Goal: Task Accomplishment & Management: Use online tool/utility

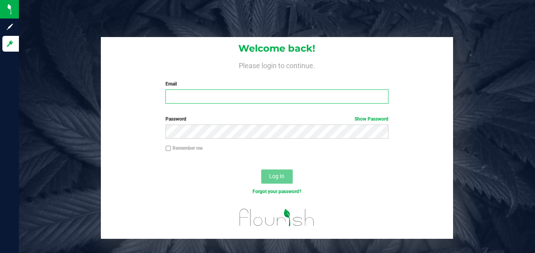
type input "[PERSON_NAME][EMAIL_ADDRESS][DOMAIN_NAME]"
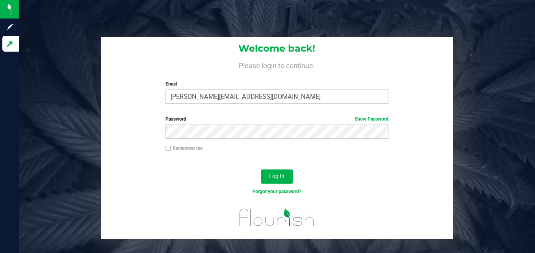
click at [355, 158] on div "Remember me" at bounding box center [277, 152] width 352 height 15
click at [270, 174] on span "Log In" at bounding box center [276, 176] width 15 height 6
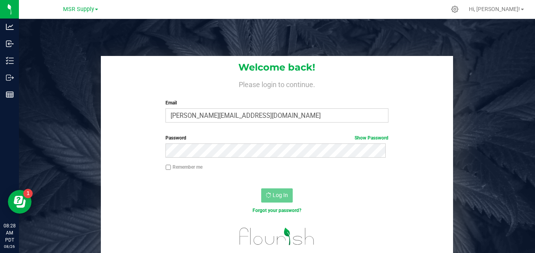
click at [416, 202] on div "Log In" at bounding box center [277, 198] width 352 height 26
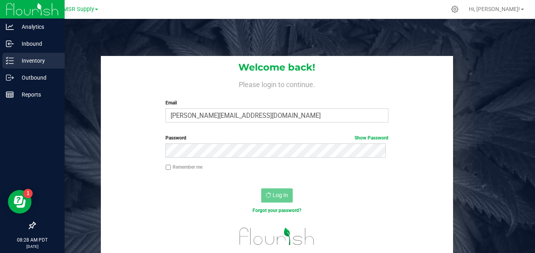
click at [17, 63] on p "Inventory" at bounding box center [37, 60] width 47 height 9
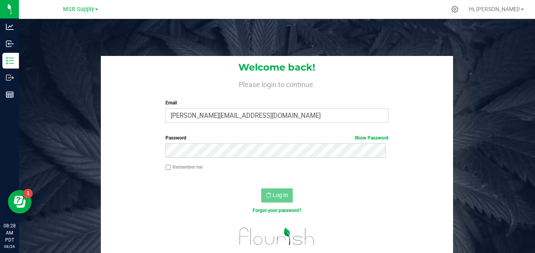
click at [145, 192] on div "Log In" at bounding box center [277, 198] width 352 height 26
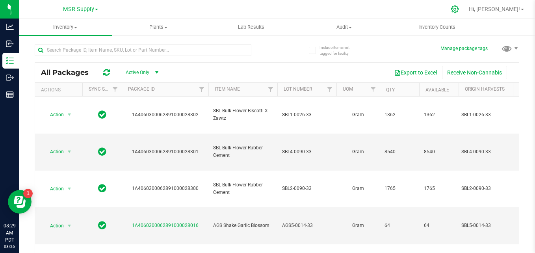
click at [459, 8] on icon at bounding box center [454, 9] width 8 height 8
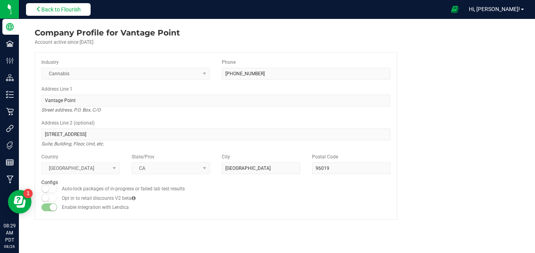
click at [57, 11] on span "Back to Flourish" at bounding box center [60, 9] width 39 height 6
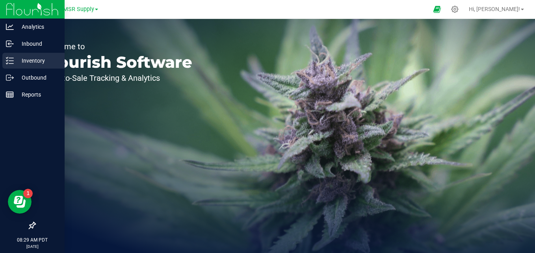
click at [14, 61] on p "Inventory" at bounding box center [37, 60] width 47 height 9
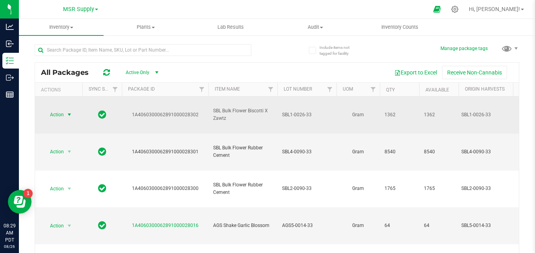
click at [70, 111] on span "select" at bounding box center [69, 114] width 6 height 6
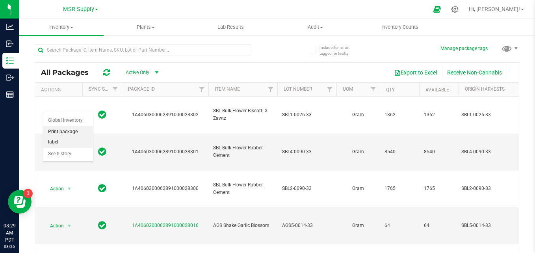
click at [72, 131] on li "Print package label" at bounding box center [68, 137] width 50 height 22
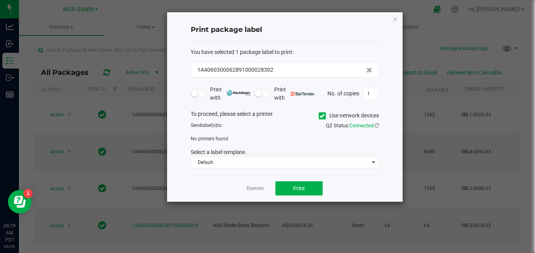
click at [321, 116] on icon at bounding box center [321, 116] width 5 height 0
click at [0, 0] on input "Use network devices" at bounding box center [0, 0] width 0 height 0
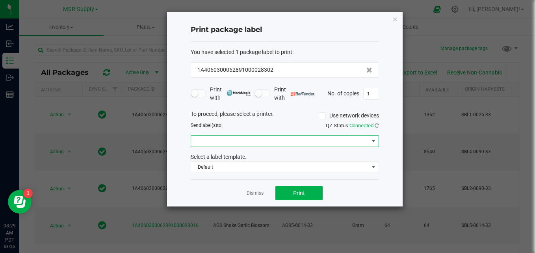
click at [315, 141] on span at bounding box center [280, 140] width 178 height 11
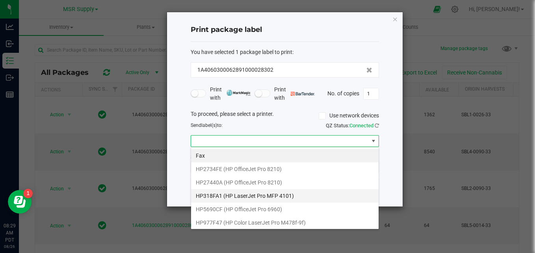
scroll to position [55, 0]
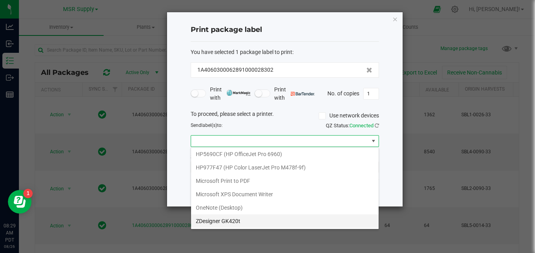
click at [304, 219] on GK420t "ZDesigner GK420t" at bounding box center [284, 220] width 187 height 13
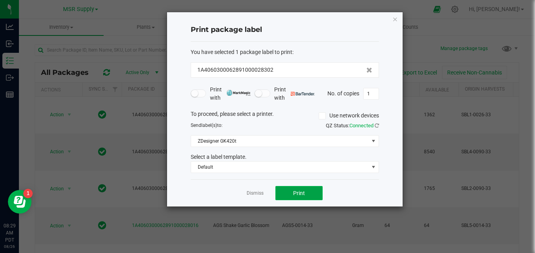
click at [320, 193] on button "Print" at bounding box center [298, 193] width 47 height 14
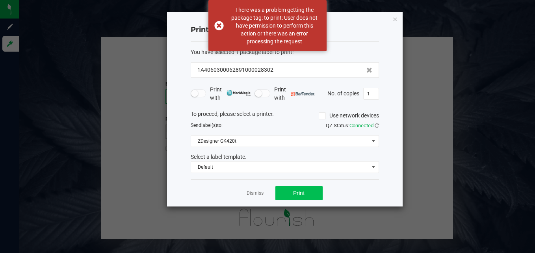
type input "[PERSON_NAME][EMAIL_ADDRESS][DOMAIN_NAME]"
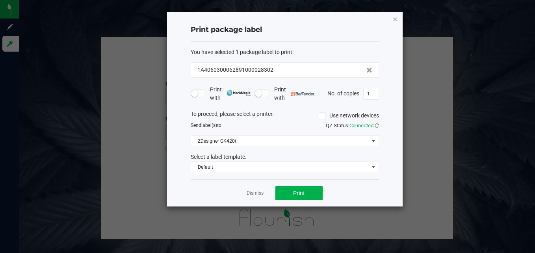
click at [395, 22] on icon "button" at bounding box center [395, 18] width 6 height 9
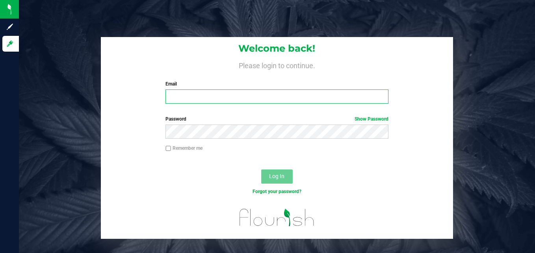
type input "[PERSON_NAME][EMAIL_ADDRESS][DOMAIN_NAME]"
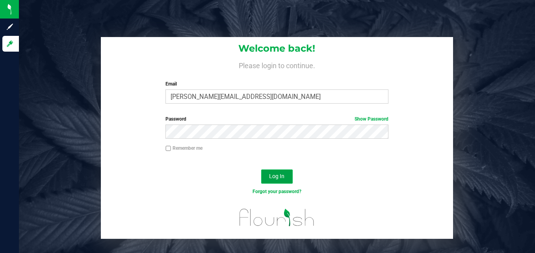
click at [287, 178] on button "Log In" at bounding box center [277, 176] width 32 height 14
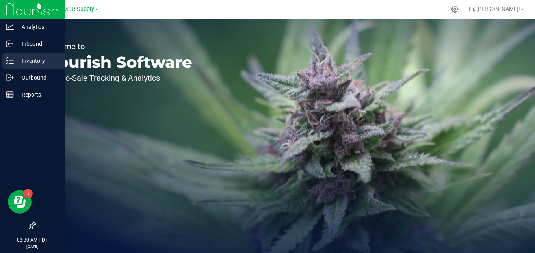
click at [44, 61] on p "Inventory" at bounding box center [37, 60] width 47 height 9
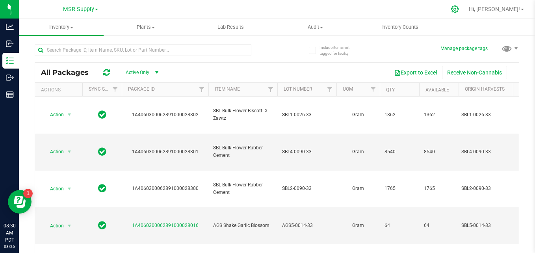
drag, startPoint x: 460, startPoint y: 1, endPoint x: 479, endPoint y: 8, distance: 20.0
click at [459, 8] on icon at bounding box center [454, 9] width 8 height 8
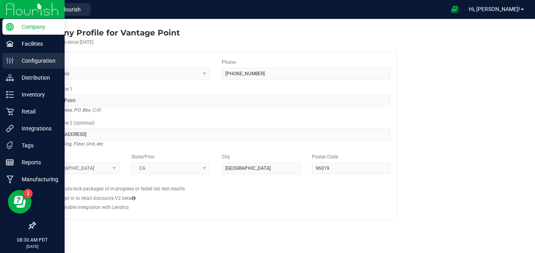
click at [36, 61] on p "Configuration" at bounding box center [37, 60] width 47 height 9
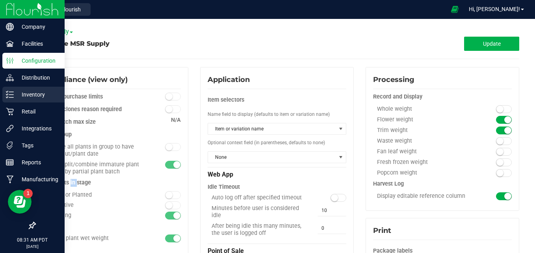
click at [49, 96] on p "Inventory" at bounding box center [37, 94] width 47 height 9
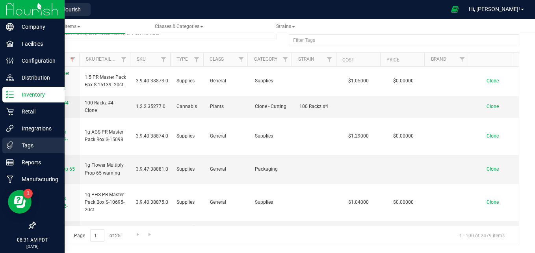
click at [37, 149] on p "Tags" at bounding box center [37, 145] width 47 height 9
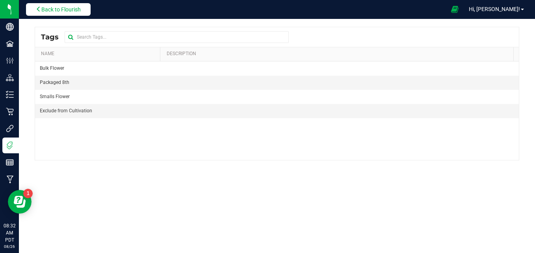
click at [62, 11] on span "Back to Flourish" at bounding box center [60, 9] width 39 height 6
